Goal: Feedback & Contribution: Contribute content

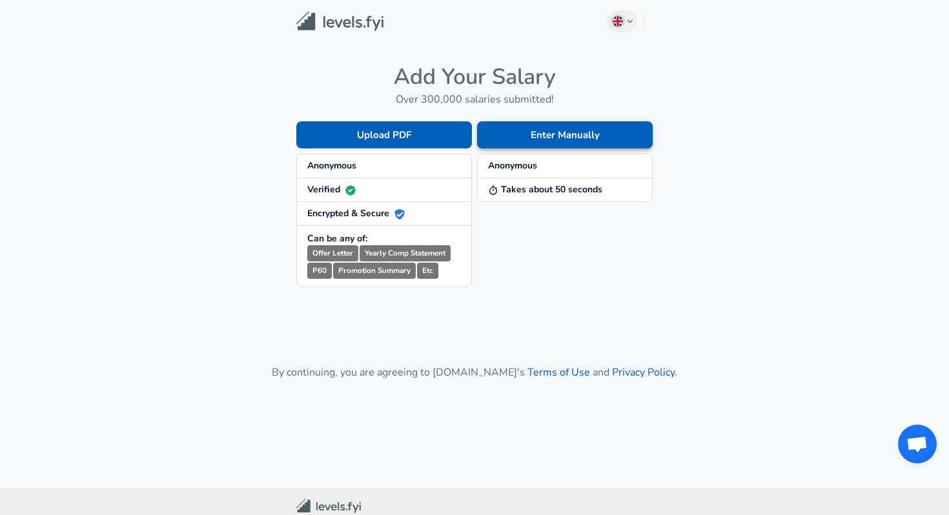
click at [546, 141] on button "Enter Manually" at bounding box center [565, 134] width 176 height 27
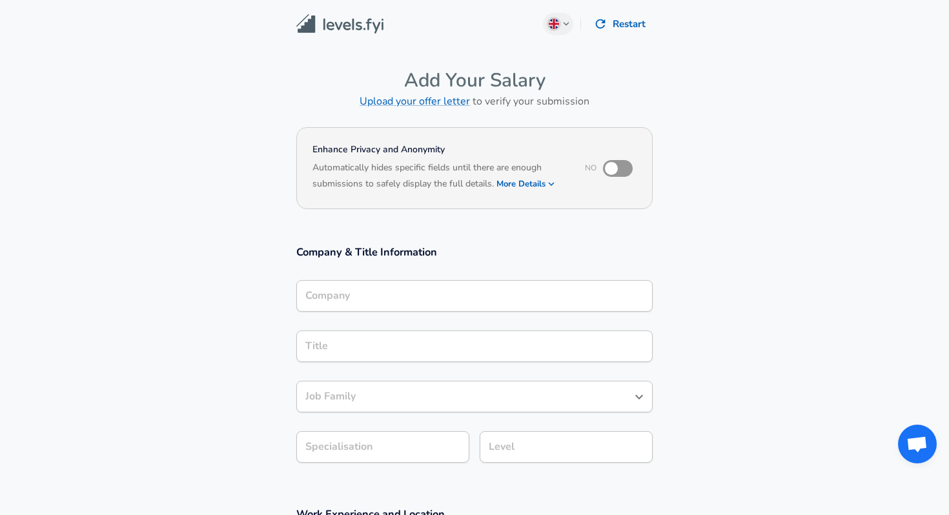
click at [391, 294] on input "Company" at bounding box center [474, 296] width 345 height 20
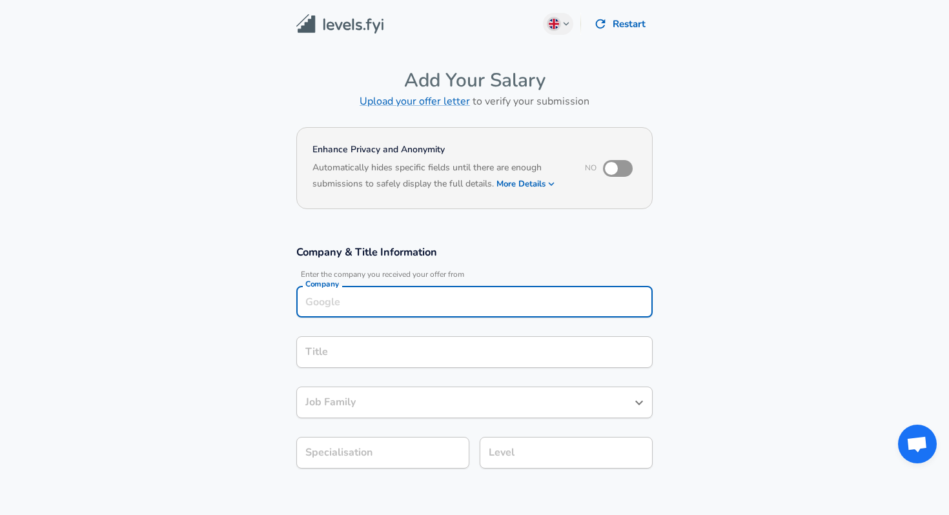
scroll to position [13, 0]
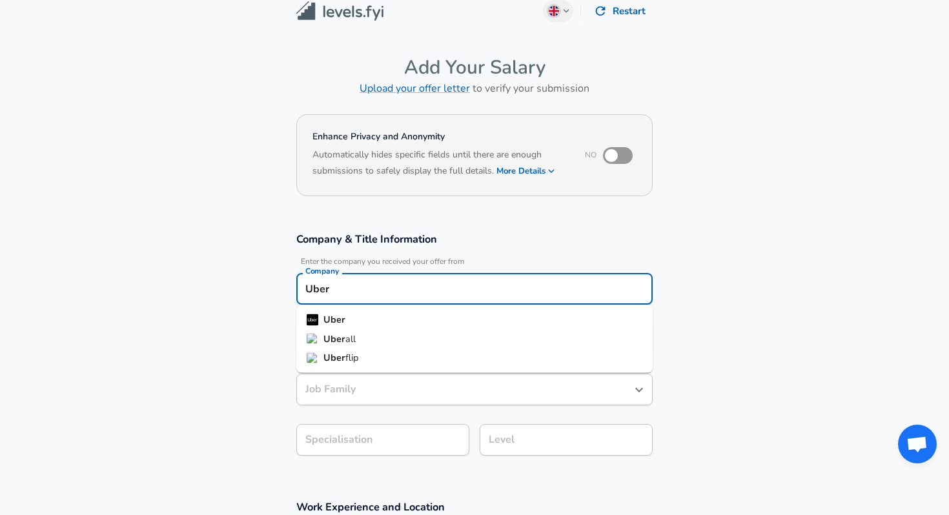
click at [380, 316] on li "Uber" at bounding box center [474, 320] width 356 height 19
type input "Uber"
click at [358, 340] on input "Title" at bounding box center [474, 339] width 345 height 20
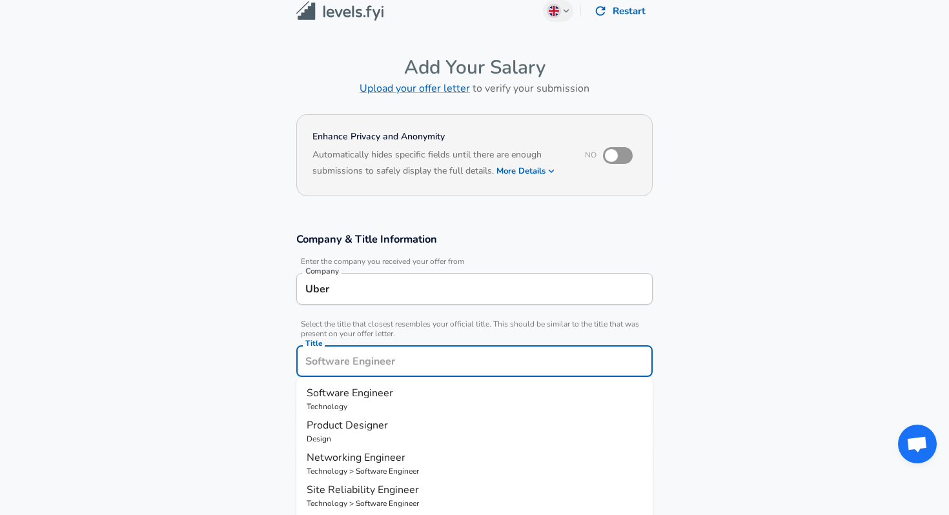
scroll to position [39, 0]
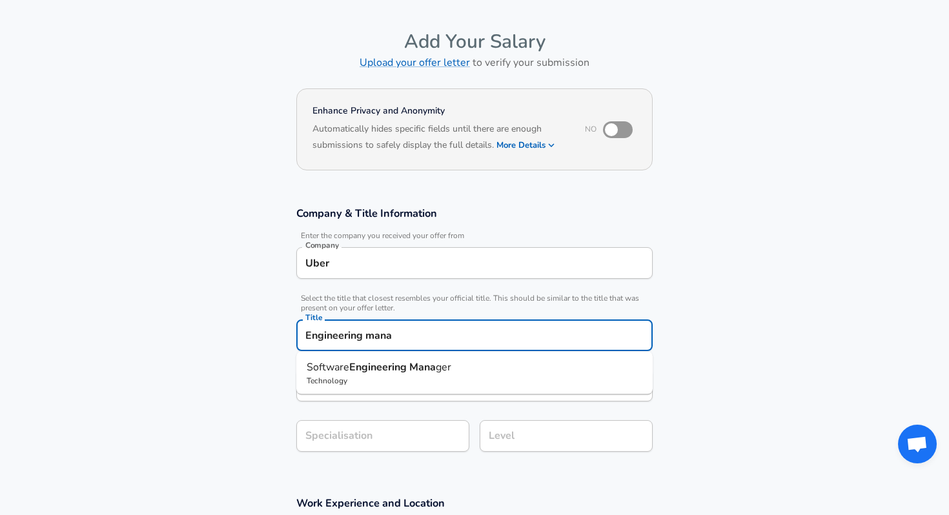
click at [392, 372] on strong "Engineering" at bounding box center [379, 367] width 60 height 14
type input "Software Engineering Manager"
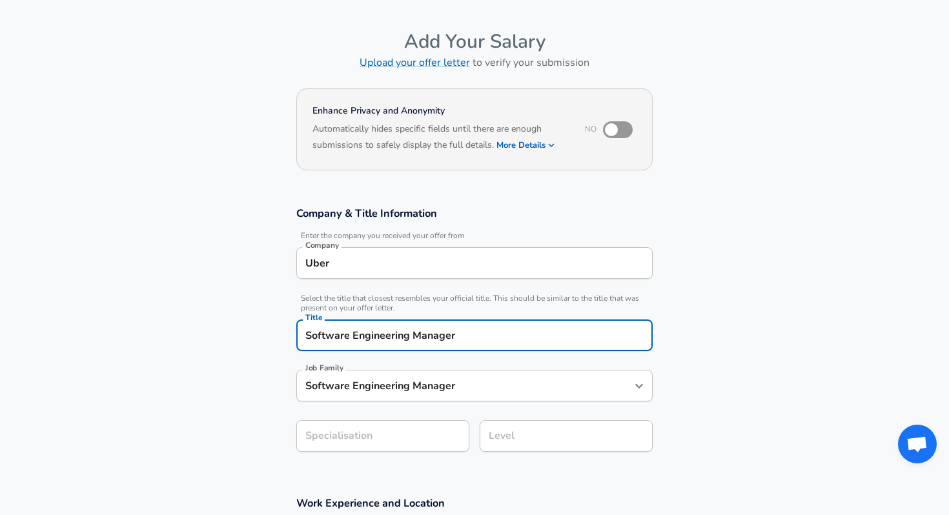
type input "Software Engineering Manager"
click at [377, 444] on form "Enhance Privacy and Anonymity No Automatically hides specific fields until ther…" at bounding box center [474, 396] width 949 height 623
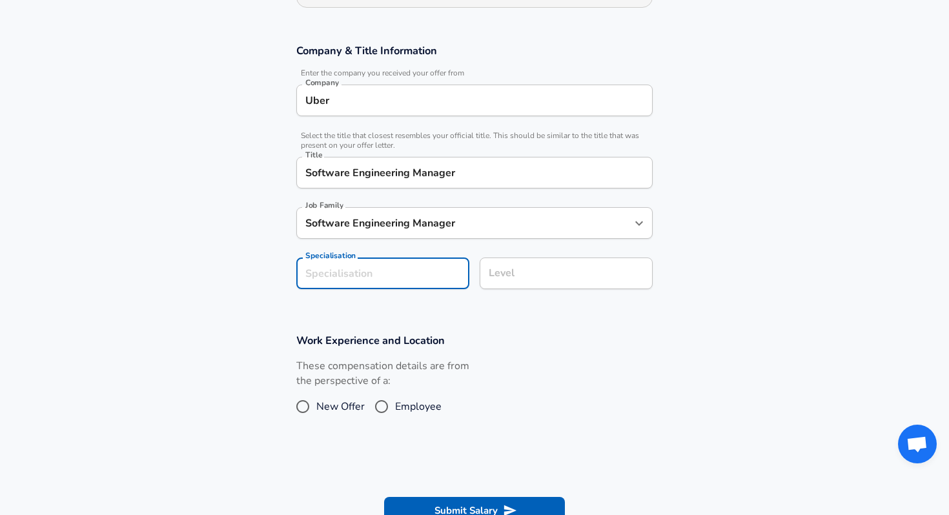
scroll to position [207, 0]
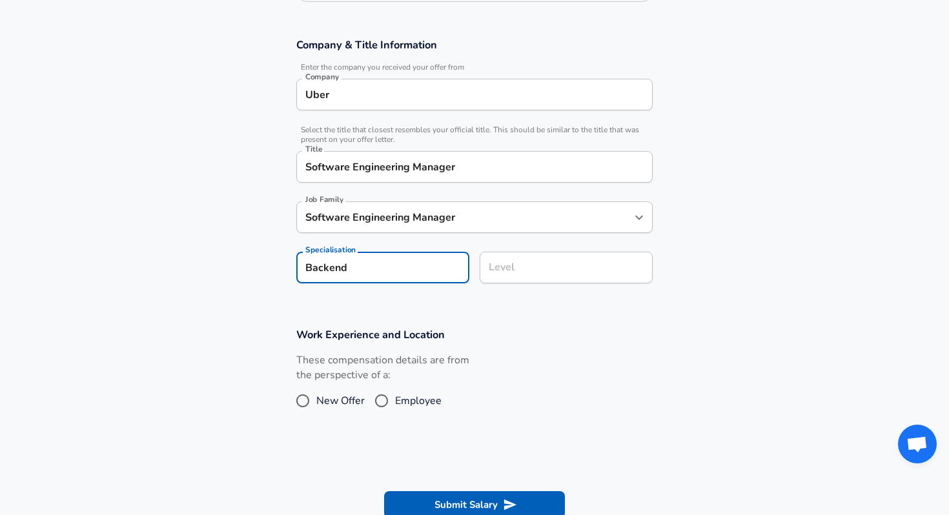
type input "Backend"
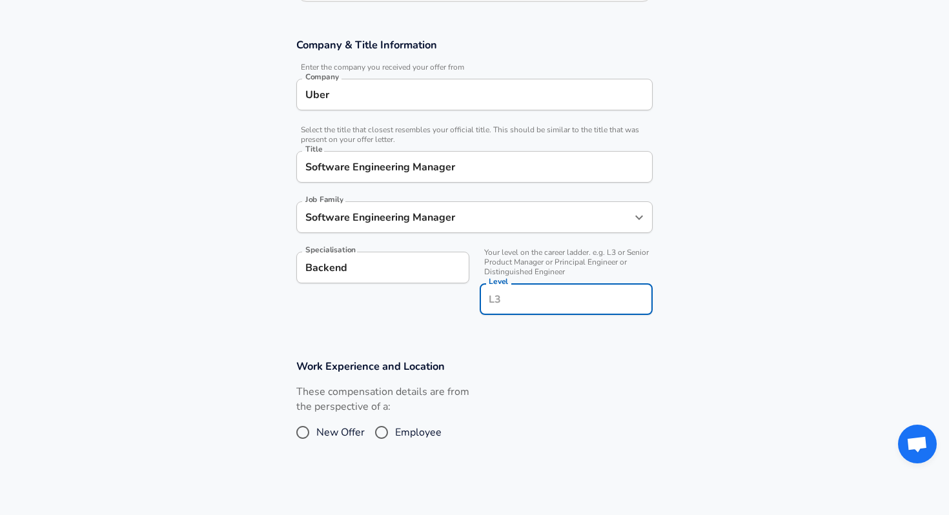
scroll to position [233, 0]
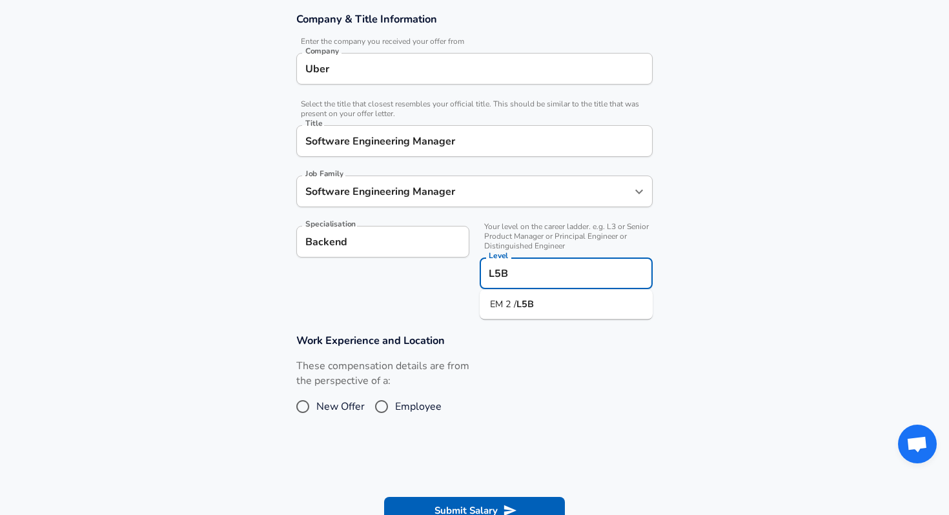
click at [546, 303] on li "EM 2 / L5B" at bounding box center [566, 304] width 173 height 19
type input "EM 2 / L5B"
click at [707, 283] on section "Company & Title Information Enter the company you received your offer from Comp…" at bounding box center [474, 158] width 949 height 322
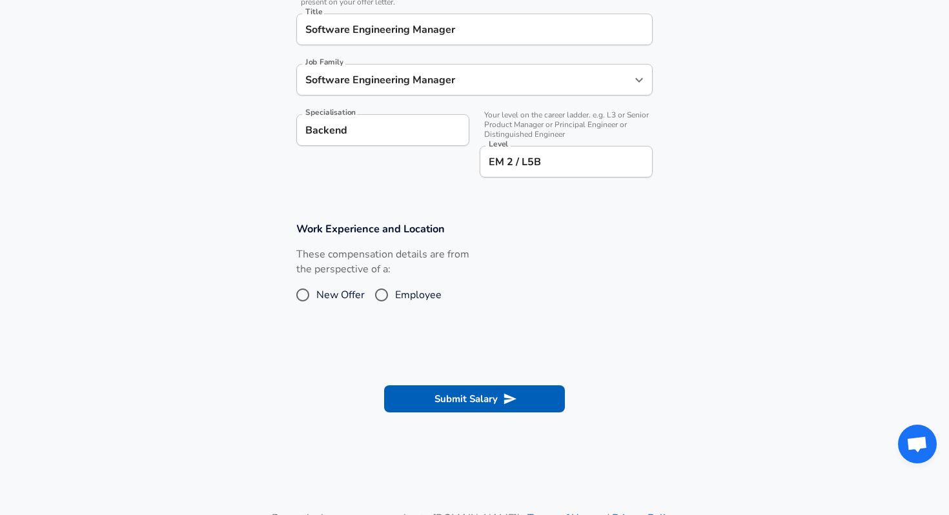
scroll to position [347, 0]
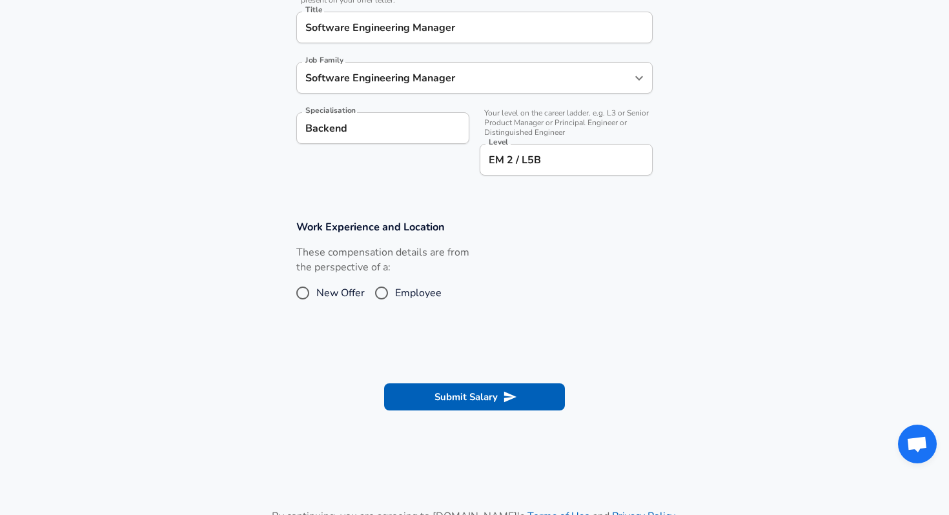
click at [410, 309] on div "These compensation details are from the perspective of a: New Offer Employee" at bounding box center [382, 279] width 173 height 68
click at [410, 291] on span "Employee" at bounding box center [418, 292] width 46 height 15
click at [395, 291] on input "Employee" at bounding box center [381, 293] width 27 height 21
radio input "true"
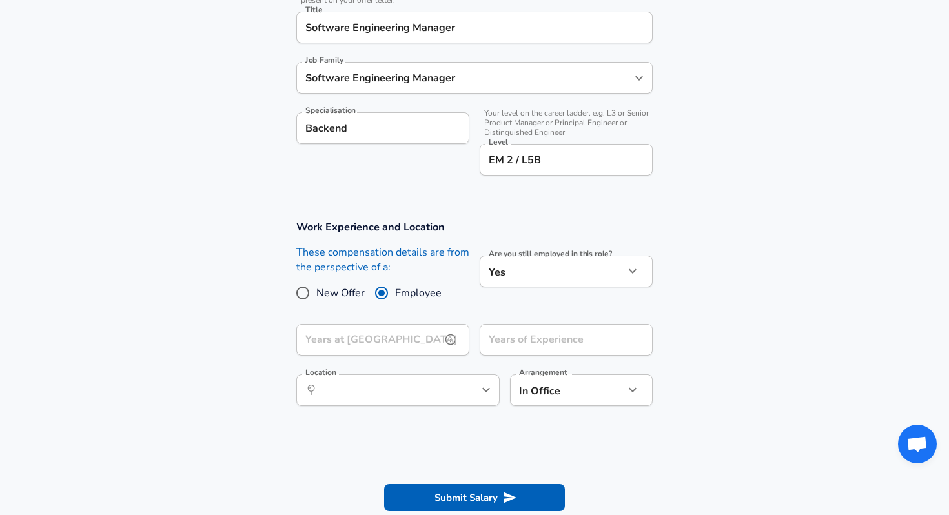
click at [371, 346] on input "Years at [GEOGRAPHIC_DATA]" at bounding box center [368, 340] width 145 height 32
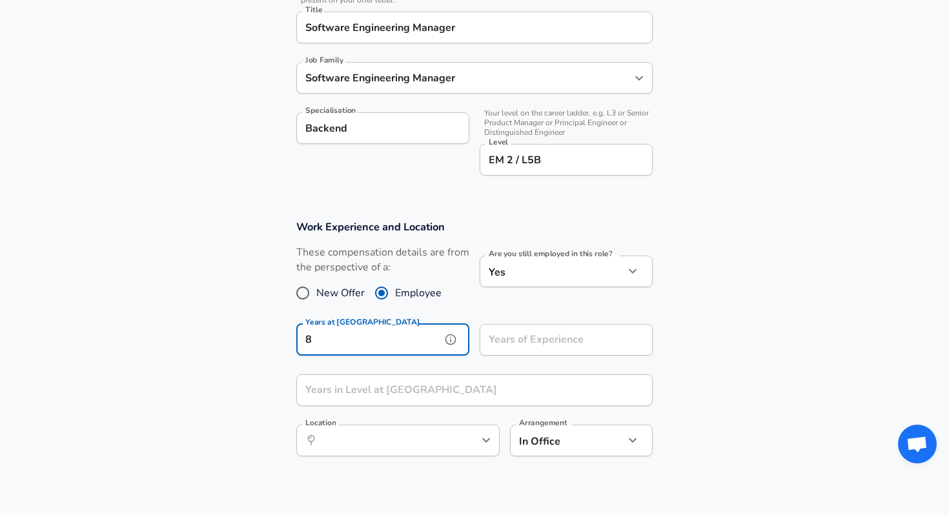
type input "8"
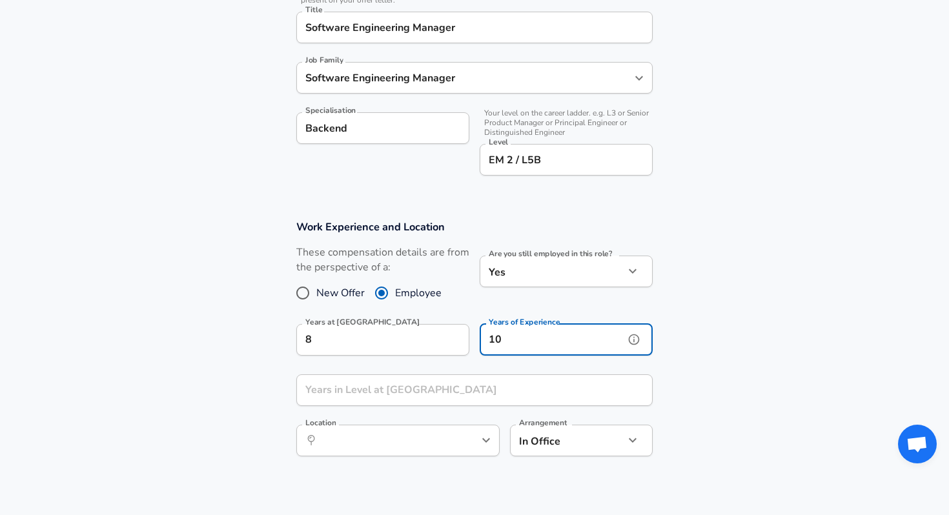
type input "10"
click at [360, 386] on input "Years in Level at [GEOGRAPHIC_DATA]" at bounding box center [460, 390] width 328 height 32
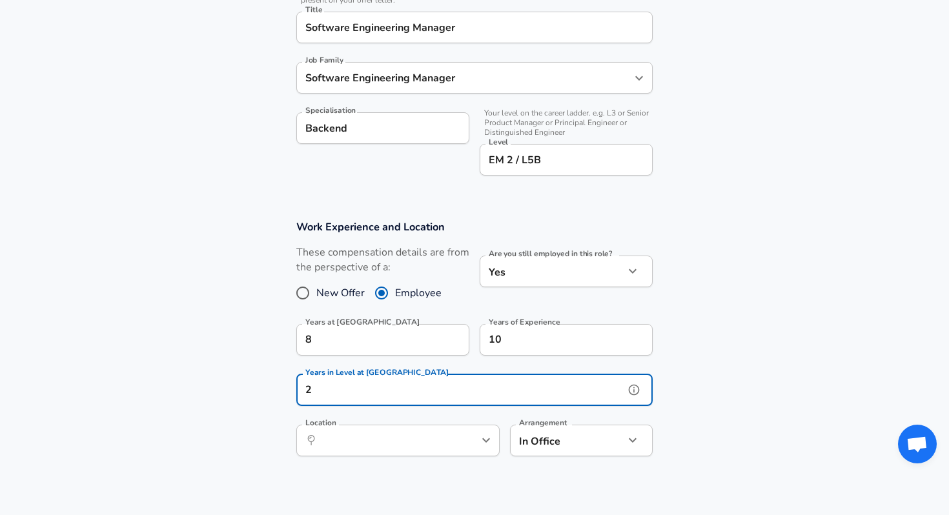
type input "2"
click at [345, 447] on input "Location" at bounding box center [384, 441] width 132 height 20
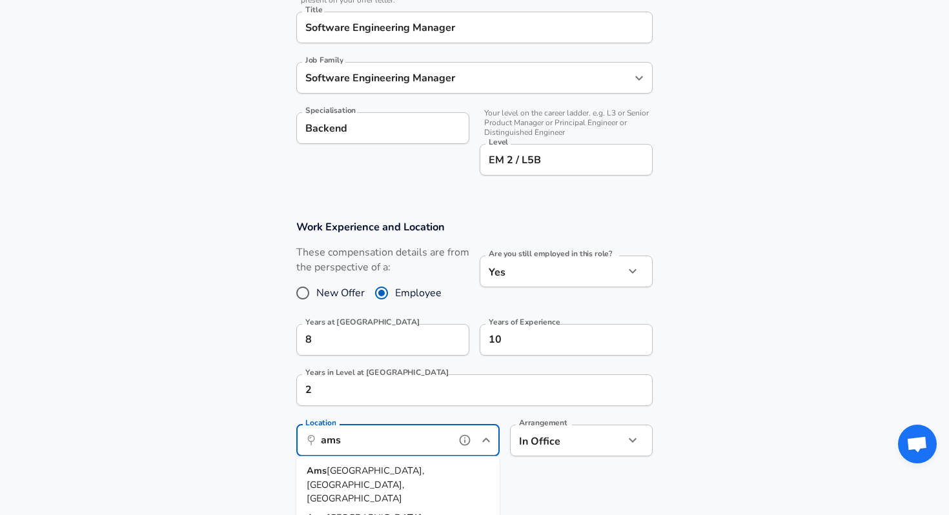
click at [347, 471] on span "[GEOGRAPHIC_DATA], [GEOGRAPHIC_DATA], [GEOGRAPHIC_DATA]" at bounding box center [366, 484] width 118 height 41
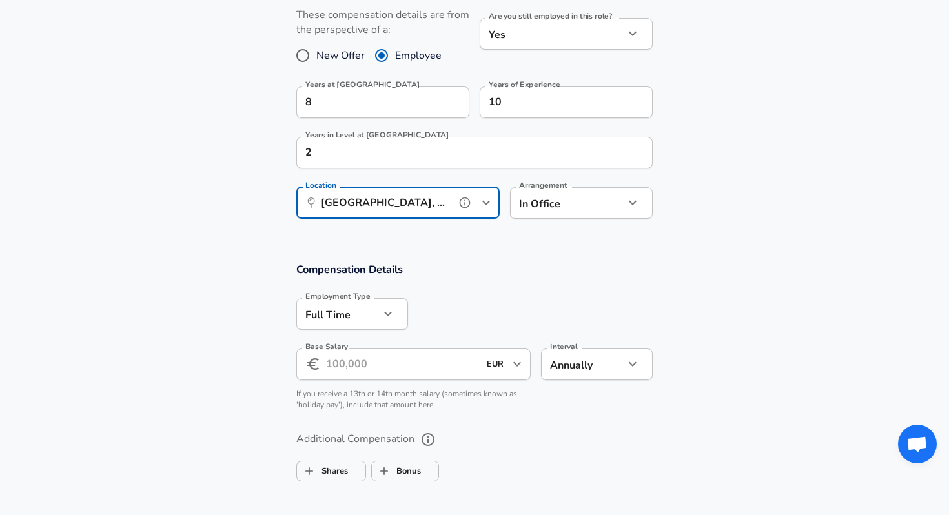
scroll to position [586, 0]
type input "[GEOGRAPHIC_DATA], [GEOGRAPHIC_DATA], [GEOGRAPHIC_DATA]"
click at [391, 365] on input "Base Salary" at bounding box center [402, 363] width 153 height 32
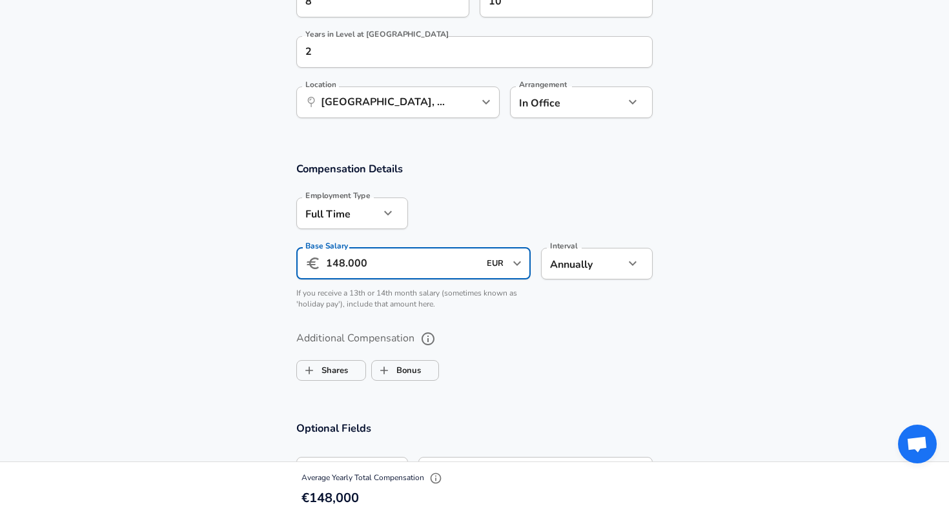
scroll to position [692, 0]
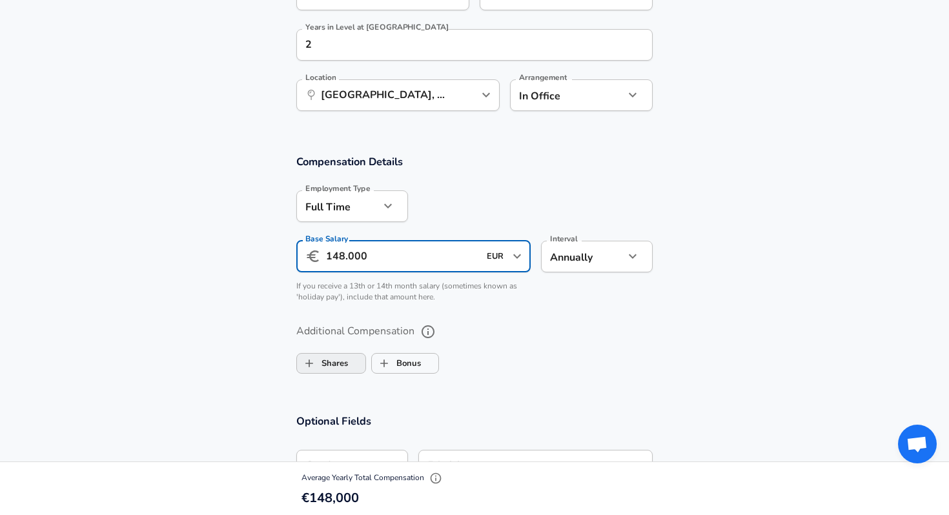
type input "148.000"
click at [329, 369] on label "Shares" at bounding box center [322, 363] width 51 height 25
checkbox input "true"
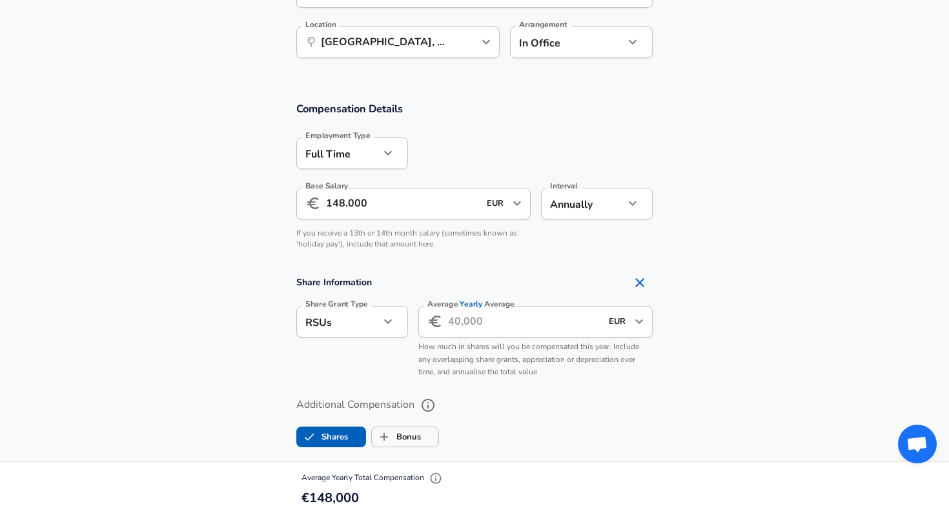
scroll to position [761, 0]
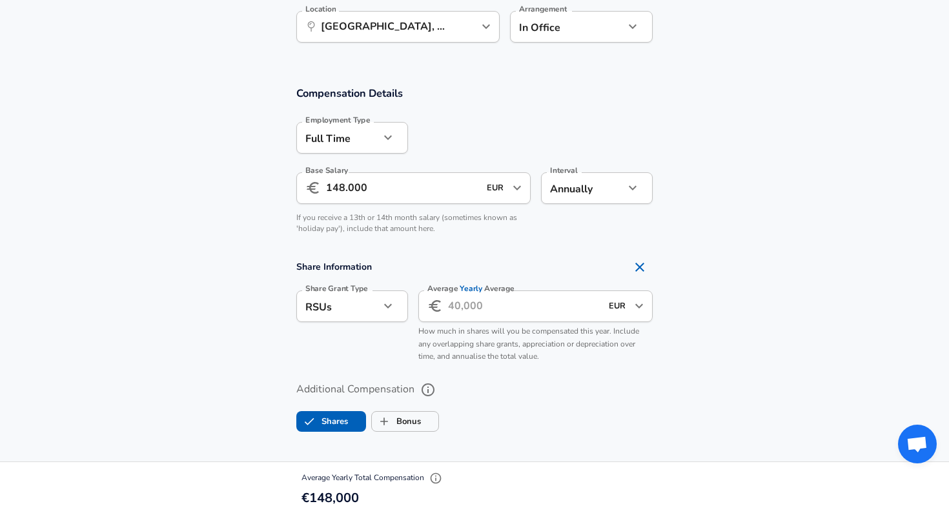
click at [462, 320] on input "Average Yearly Average" at bounding box center [524, 307] width 153 height 32
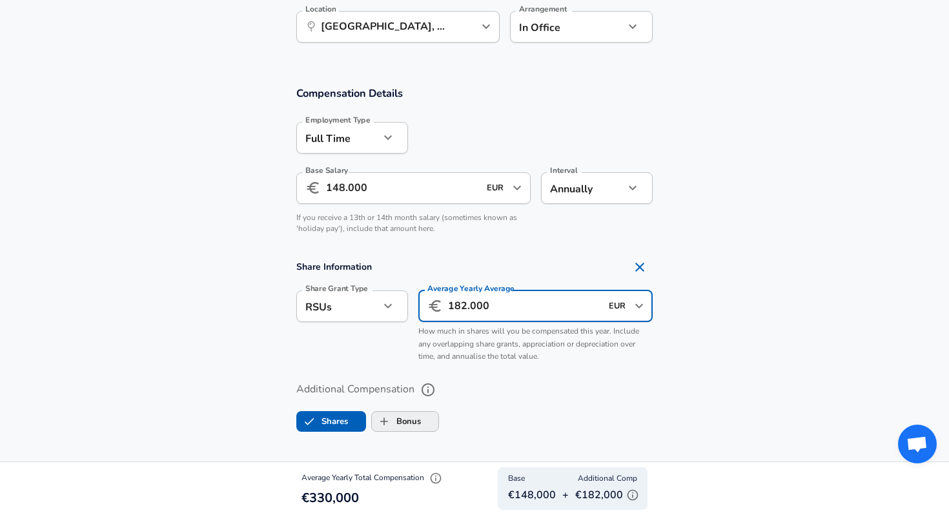
type input "182.000"
click at [408, 422] on label "Bonus" at bounding box center [396, 421] width 49 height 25
checkbox input "true"
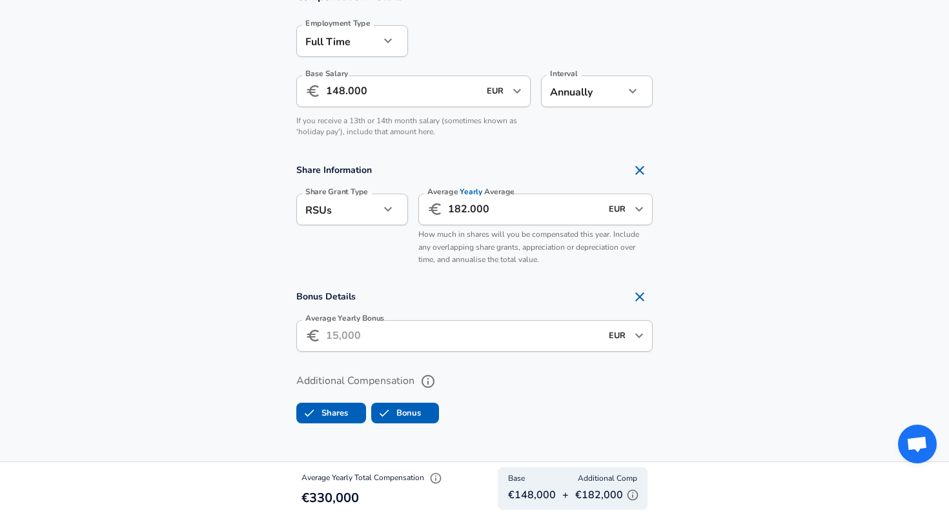
scroll to position [859, 0]
click at [433, 337] on input "Average Yearly Bonus" at bounding box center [463, 335] width 275 height 32
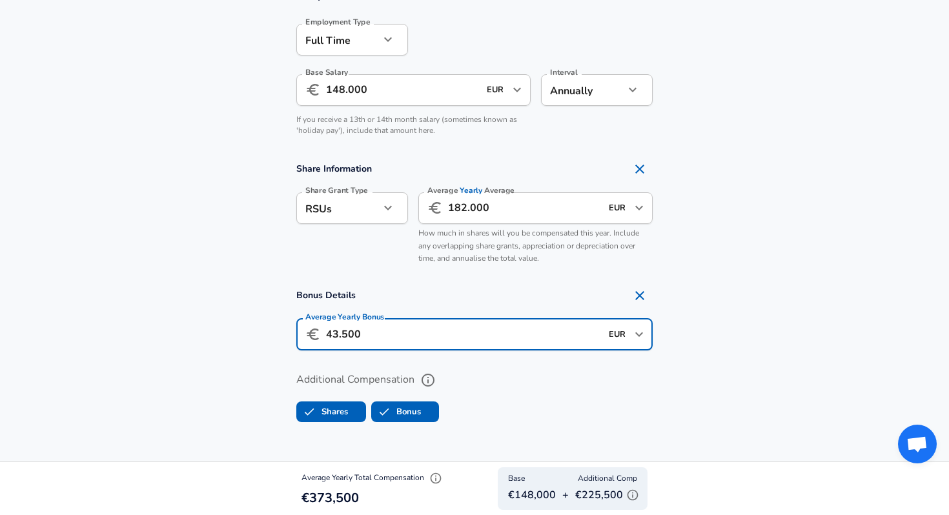
type input "43.500"
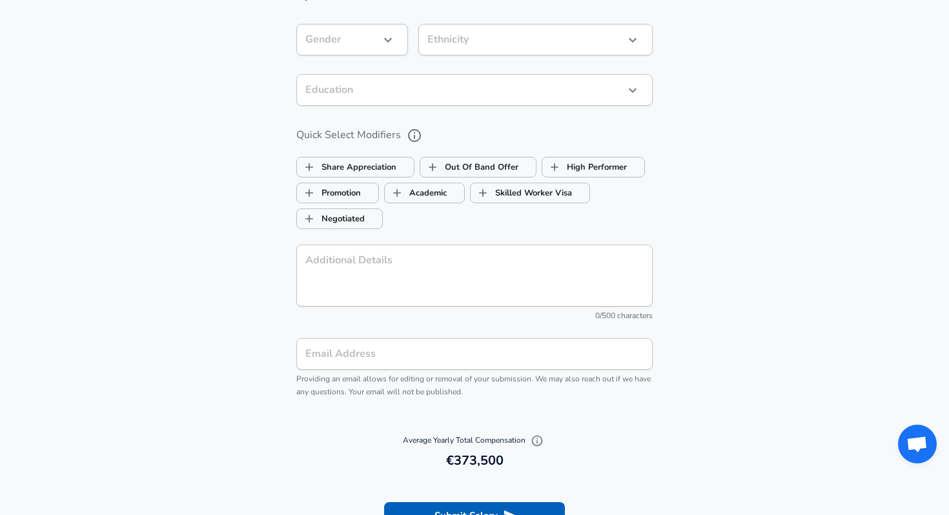
scroll to position [1338, 0]
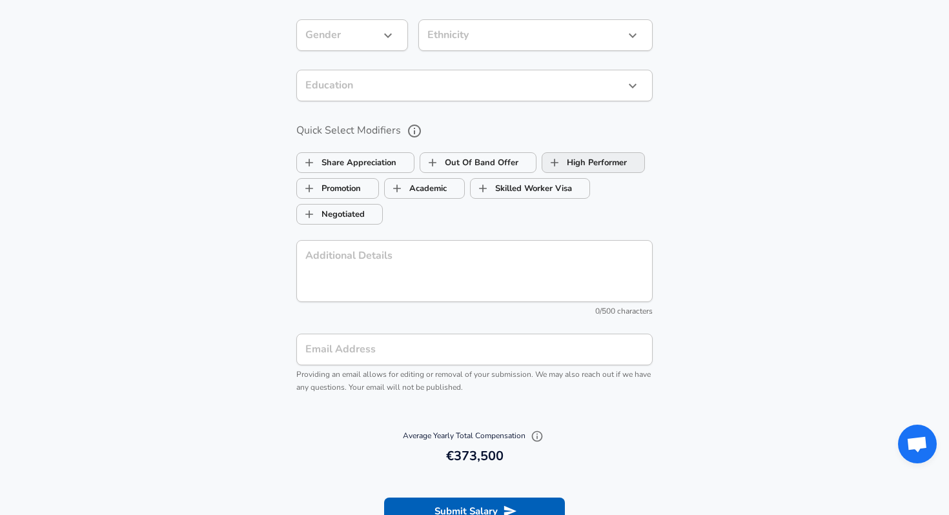
click at [593, 158] on label "High Performer" at bounding box center [584, 162] width 85 height 25
checkbox input "true"
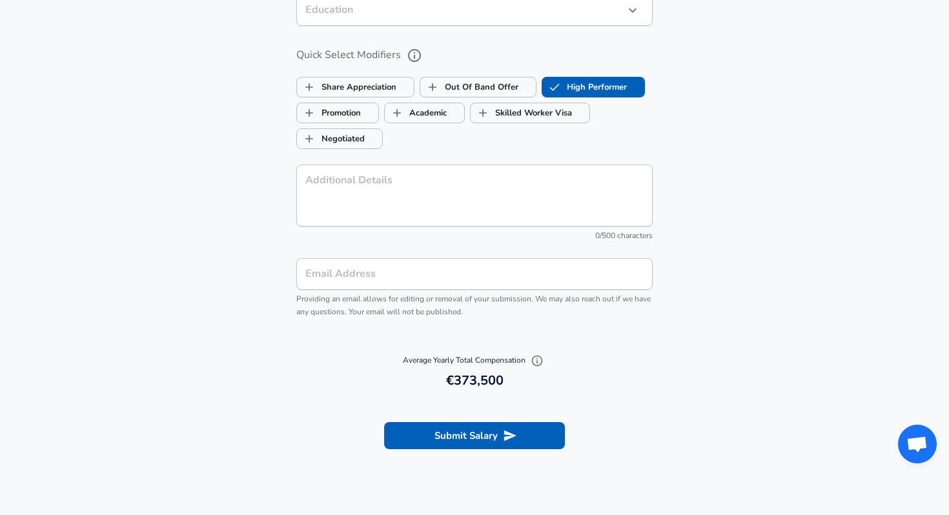
scroll to position [1415, 0]
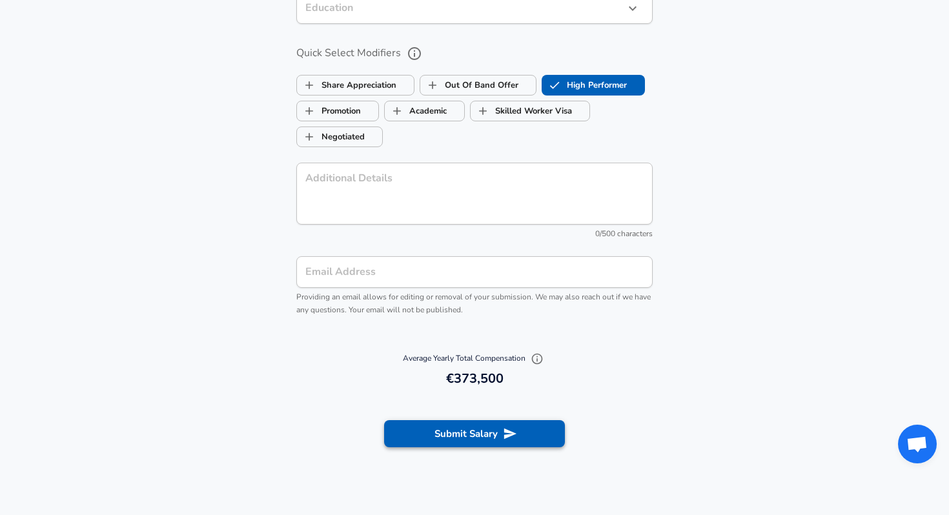
click at [490, 425] on button "Submit Salary" at bounding box center [474, 433] width 181 height 27
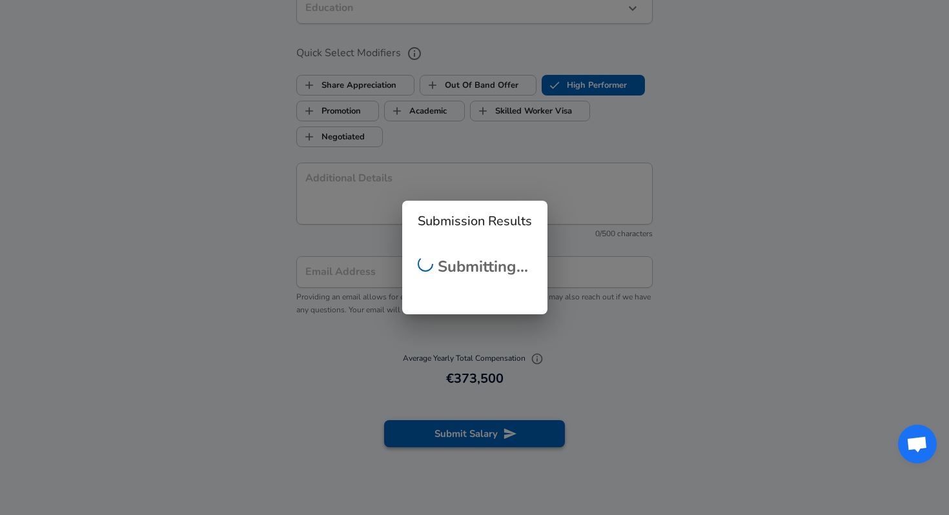
scroll to position [250, 0]
